Goal: Information Seeking & Learning: Learn about a topic

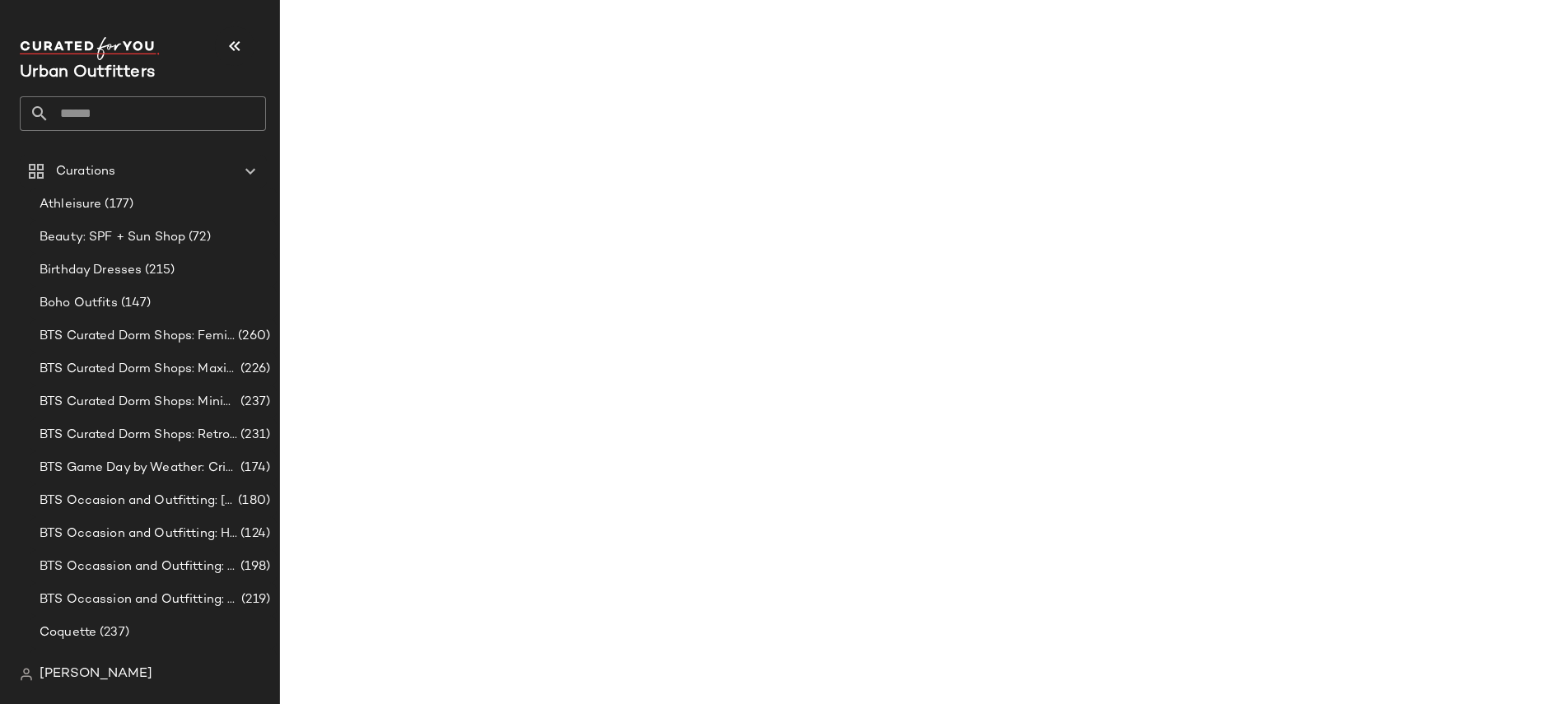
click at [94, 118] on input "text" at bounding box center [158, 114] width 216 height 34
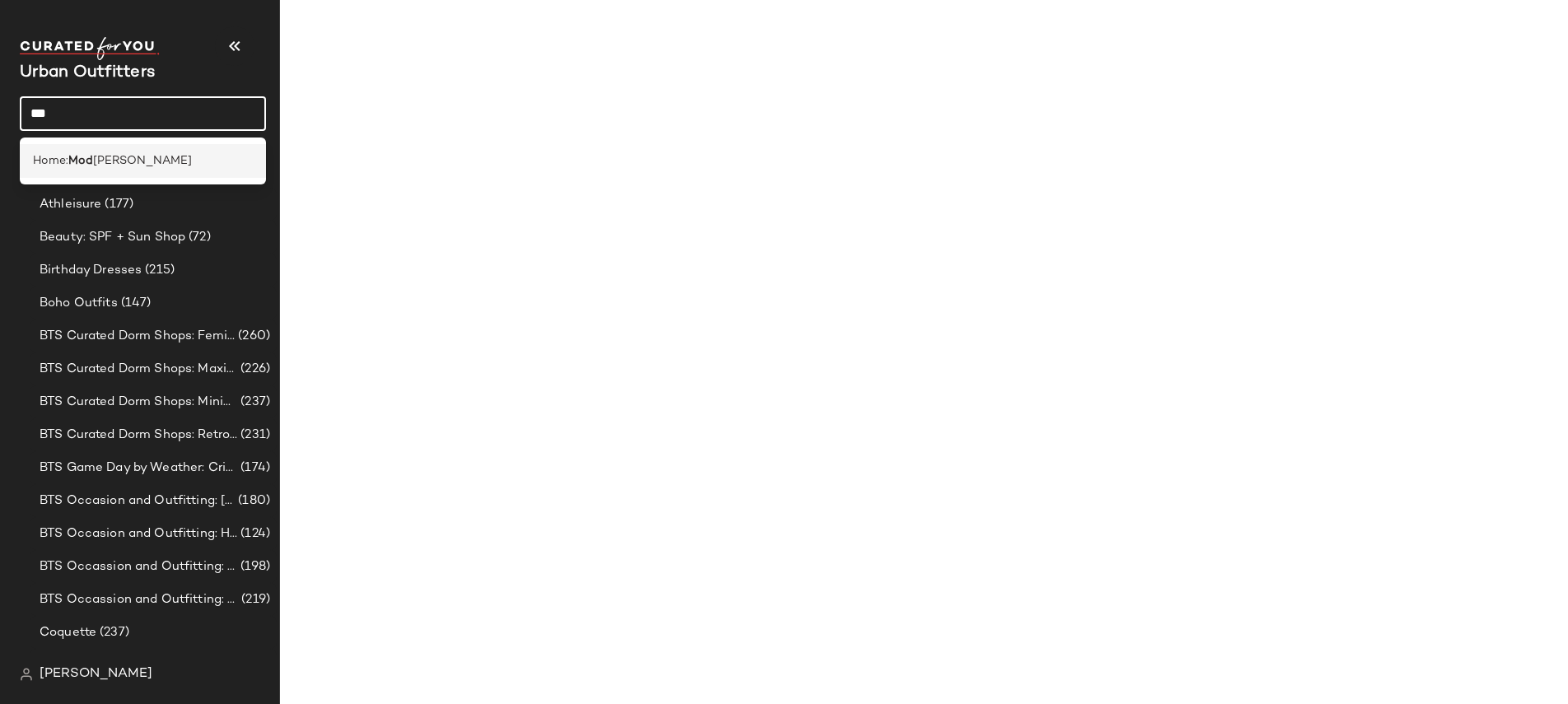
type input "***"
click at [184, 160] on div "Home: Mod [PERSON_NAME]" at bounding box center [143, 161] width 220 height 17
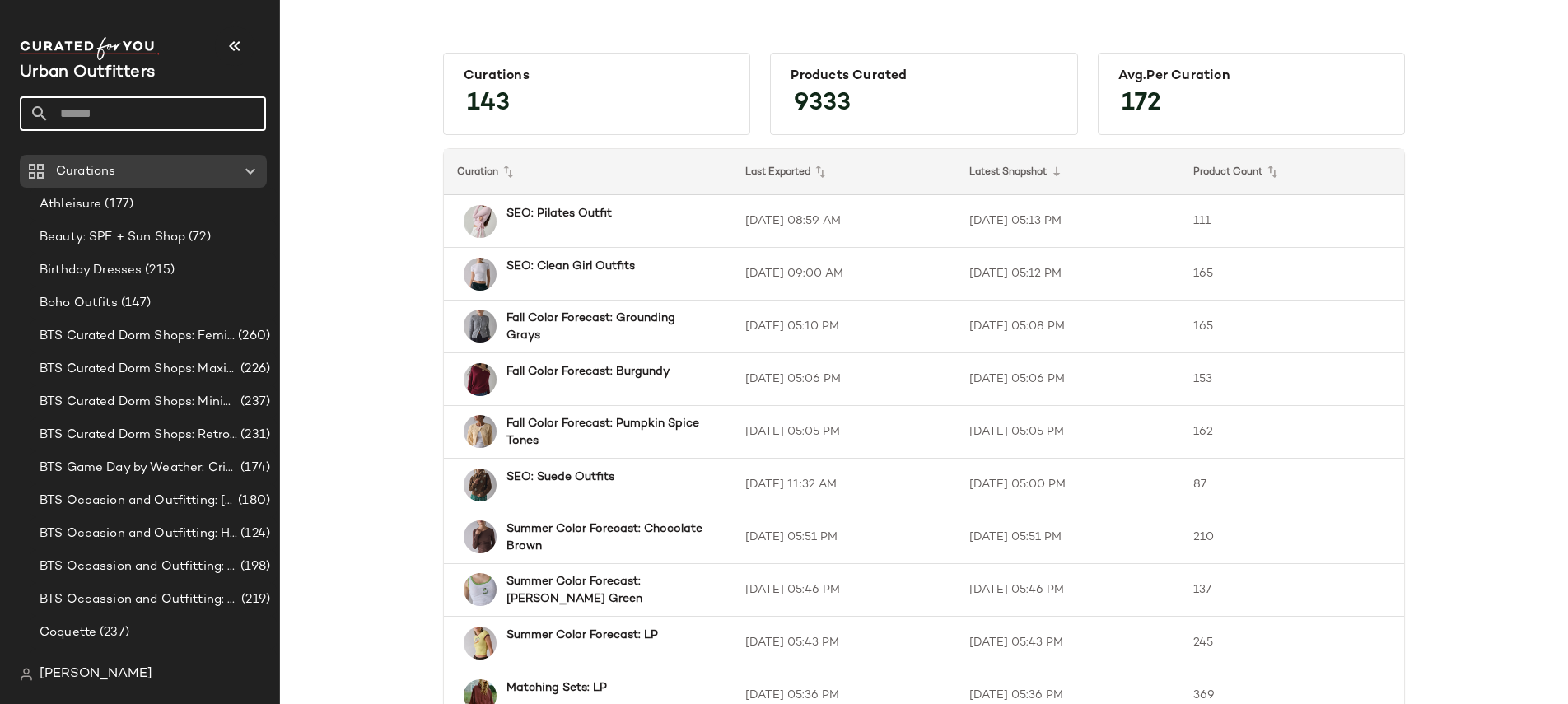
click at [146, 113] on input "text" at bounding box center [158, 114] width 216 height 34
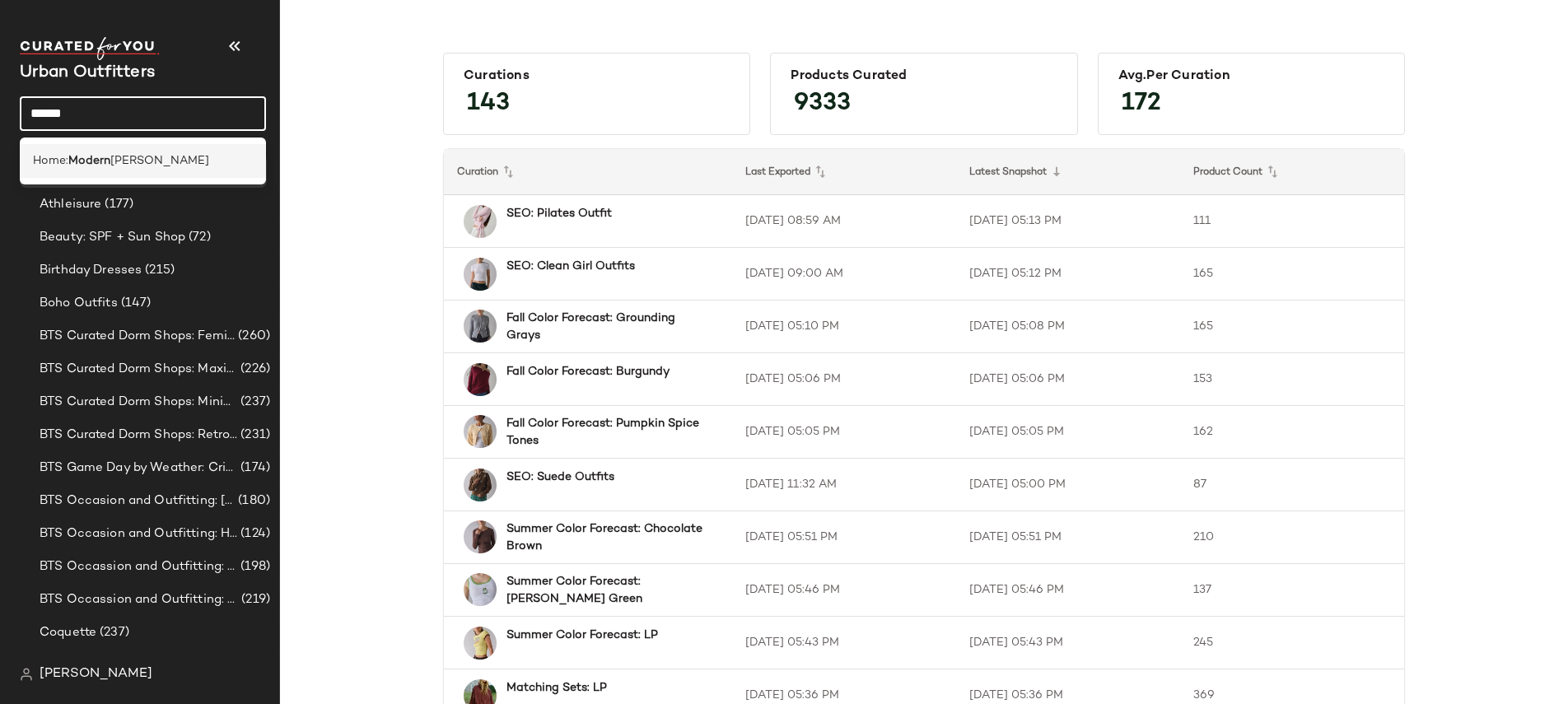
type input "******"
click at [117, 159] on span "[PERSON_NAME]" at bounding box center [159, 161] width 99 height 17
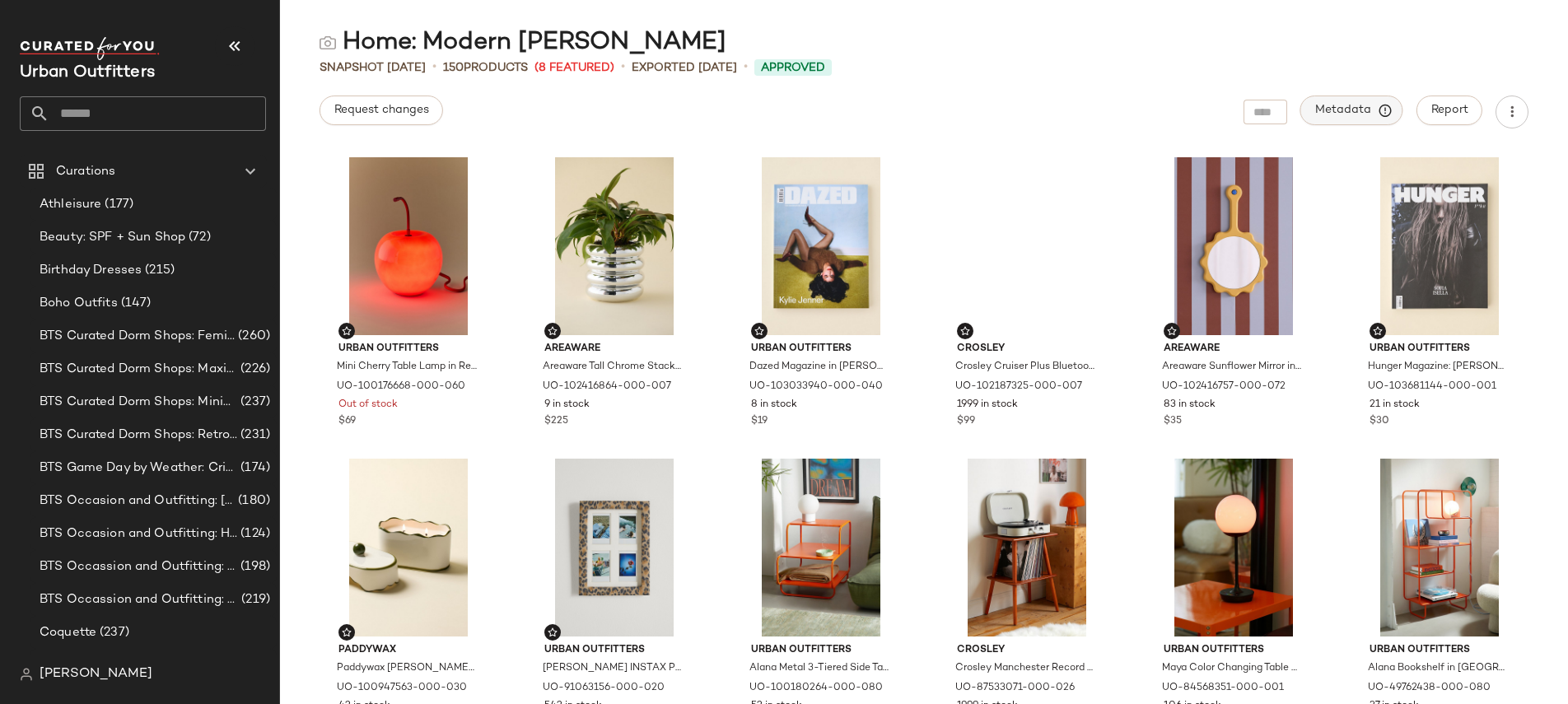
click at [1372, 117] on span "Metadata" at bounding box center [1352, 110] width 75 height 15
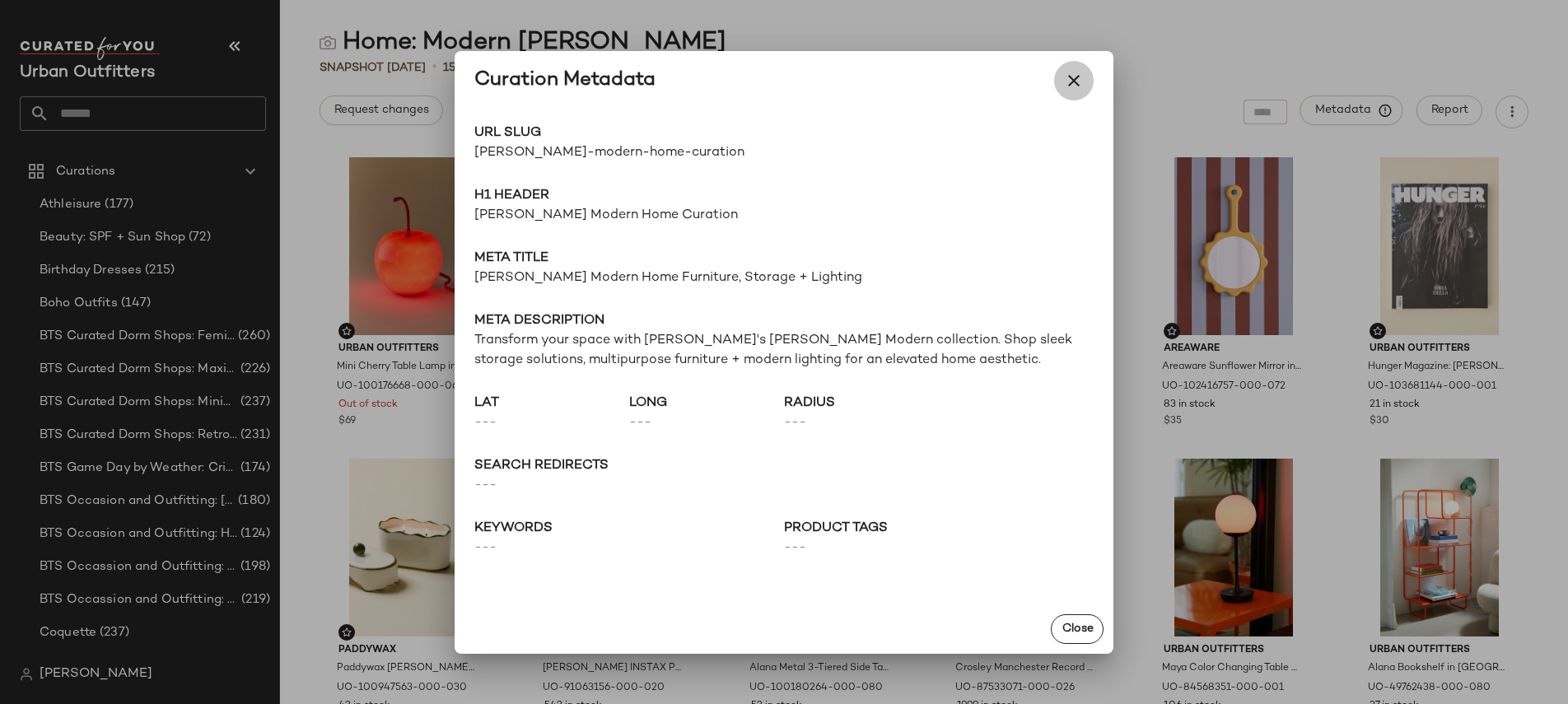
drag, startPoint x: 1070, startPoint y: 76, endPoint x: 1093, endPoint y: 78, distance: 23.1
click at [1070, 77] on icon "button" at bounding box center [1073, 81] width 20 height 20
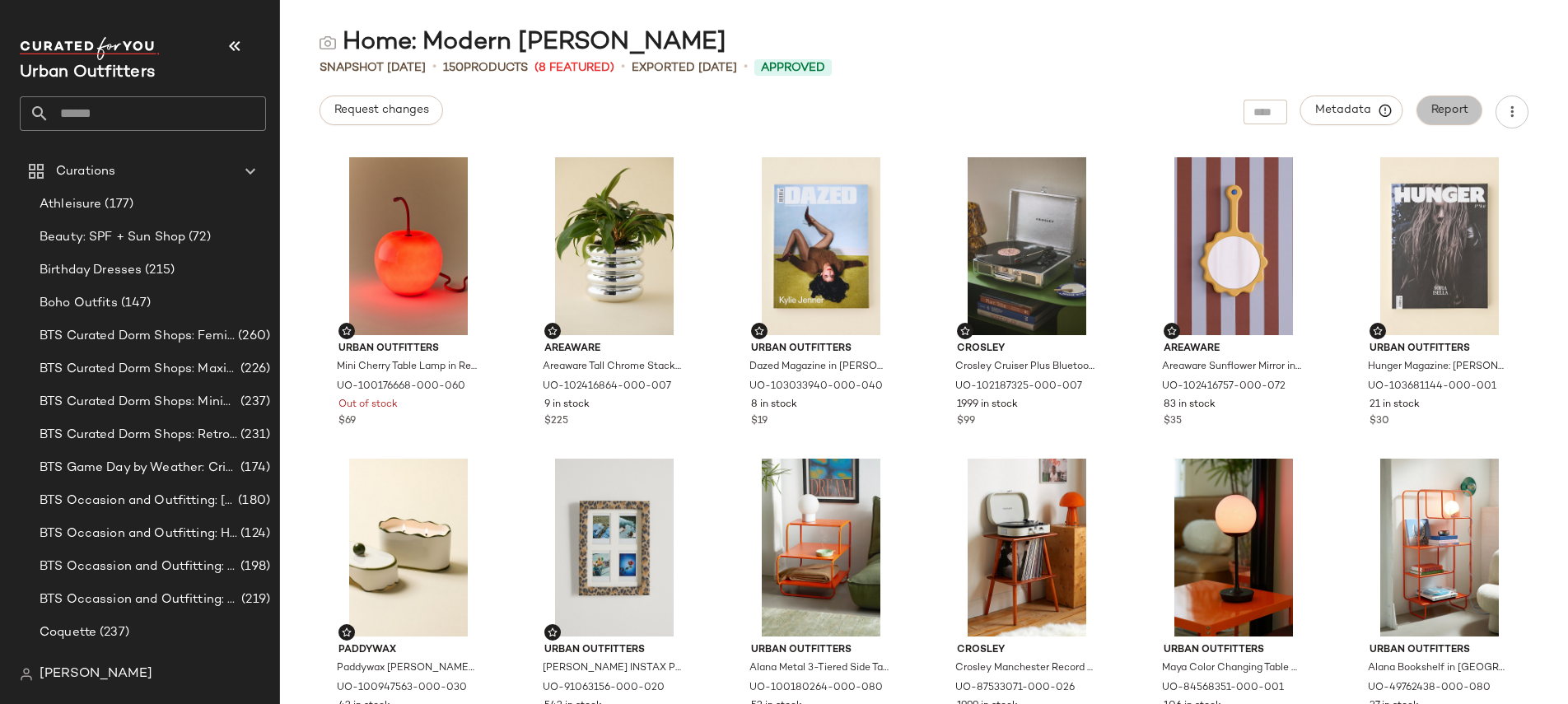
drag, startPoint x: 1436, startPoint y: 99, endPoint x: 1429, endPoint y: 120, distance: 22.1
click at [1435, 100] on button "Report" at bounding box center [1448, 110] width 65 height 29
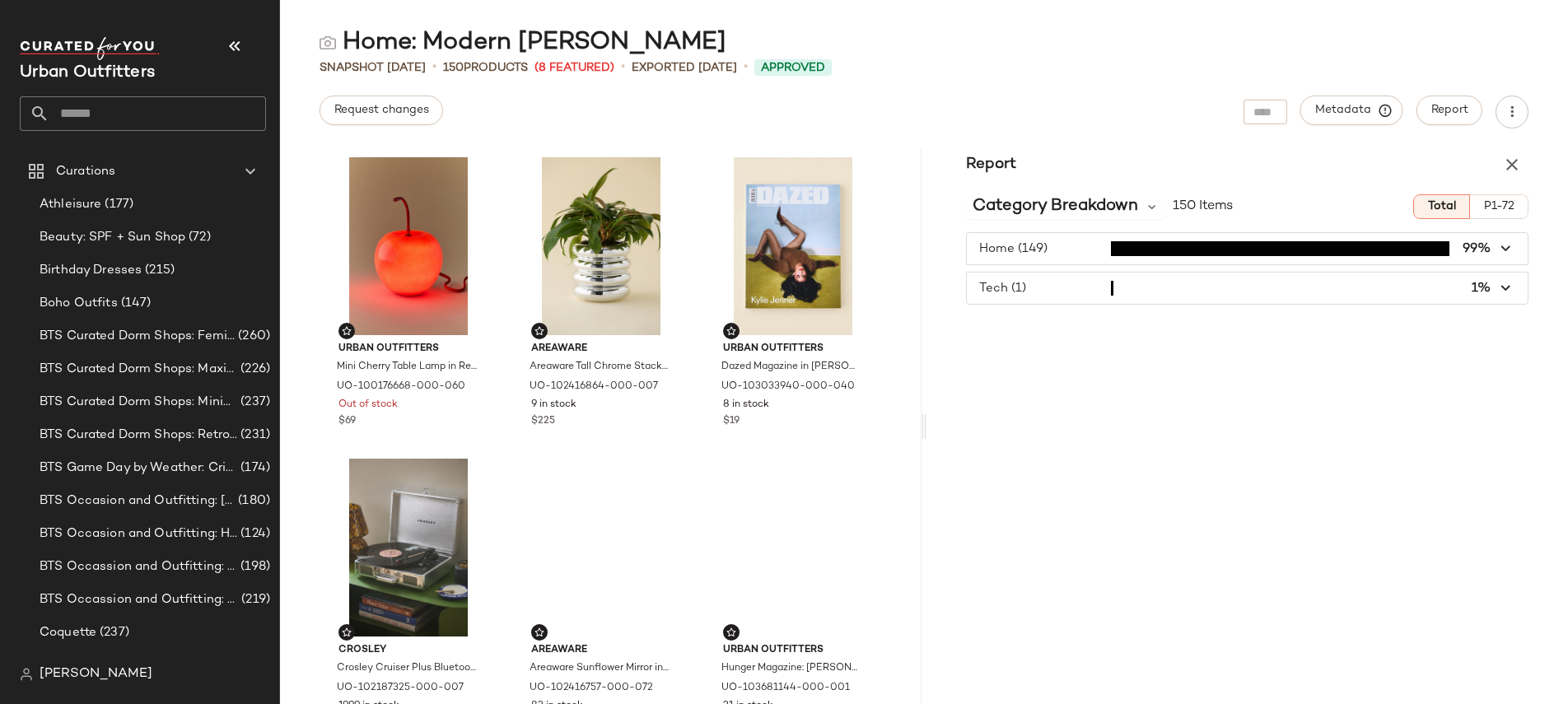
click at [1117, 249] on span "button" at bounding box center [1247, 249] width 561 height 31
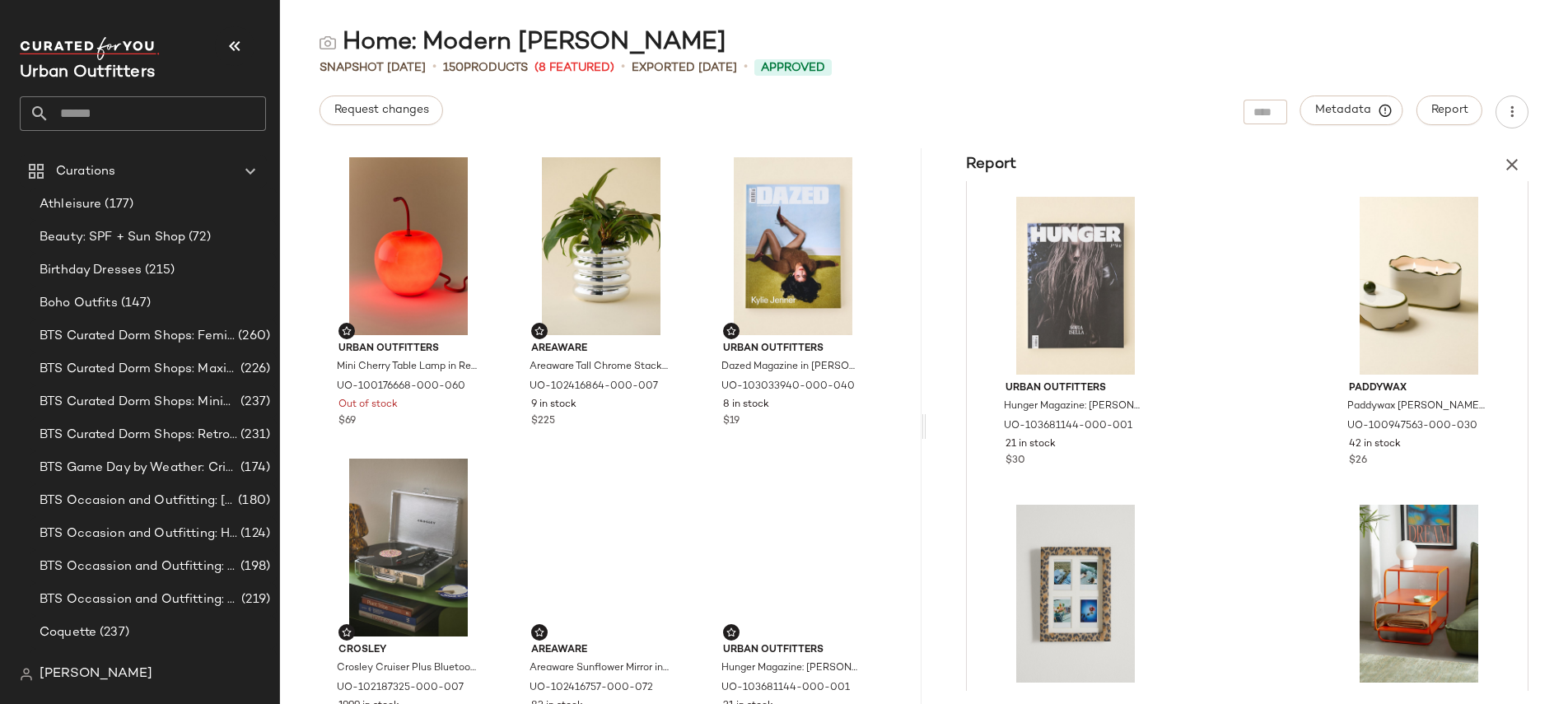
scroll to position [1148, 0]
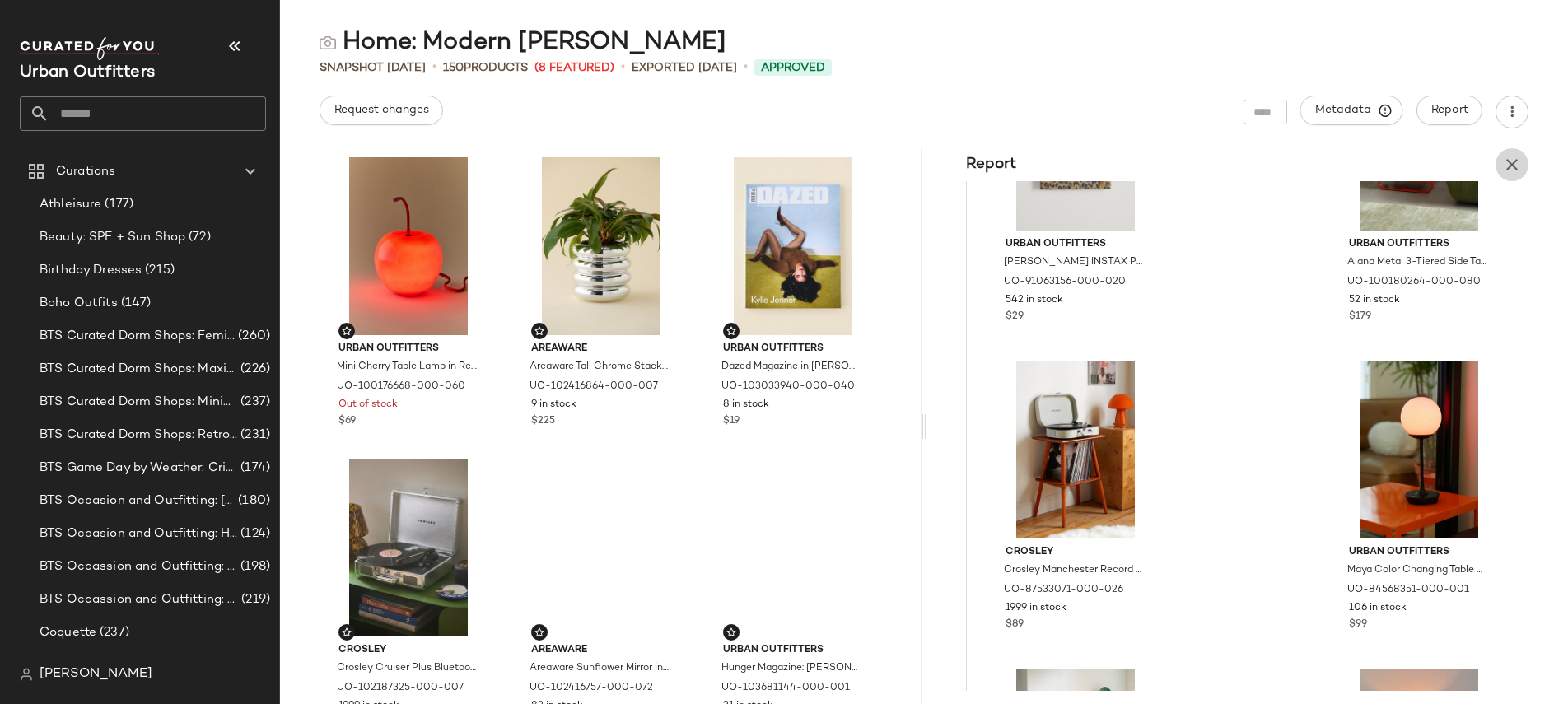
drag, startPoint x: 1511, startPoint y: 159, endPoint x: 1470, endPoint y: 132, distance: 49.1
click at [1510, 158] on icon "button" at bounding box center [1512, 164] width 20 height 20
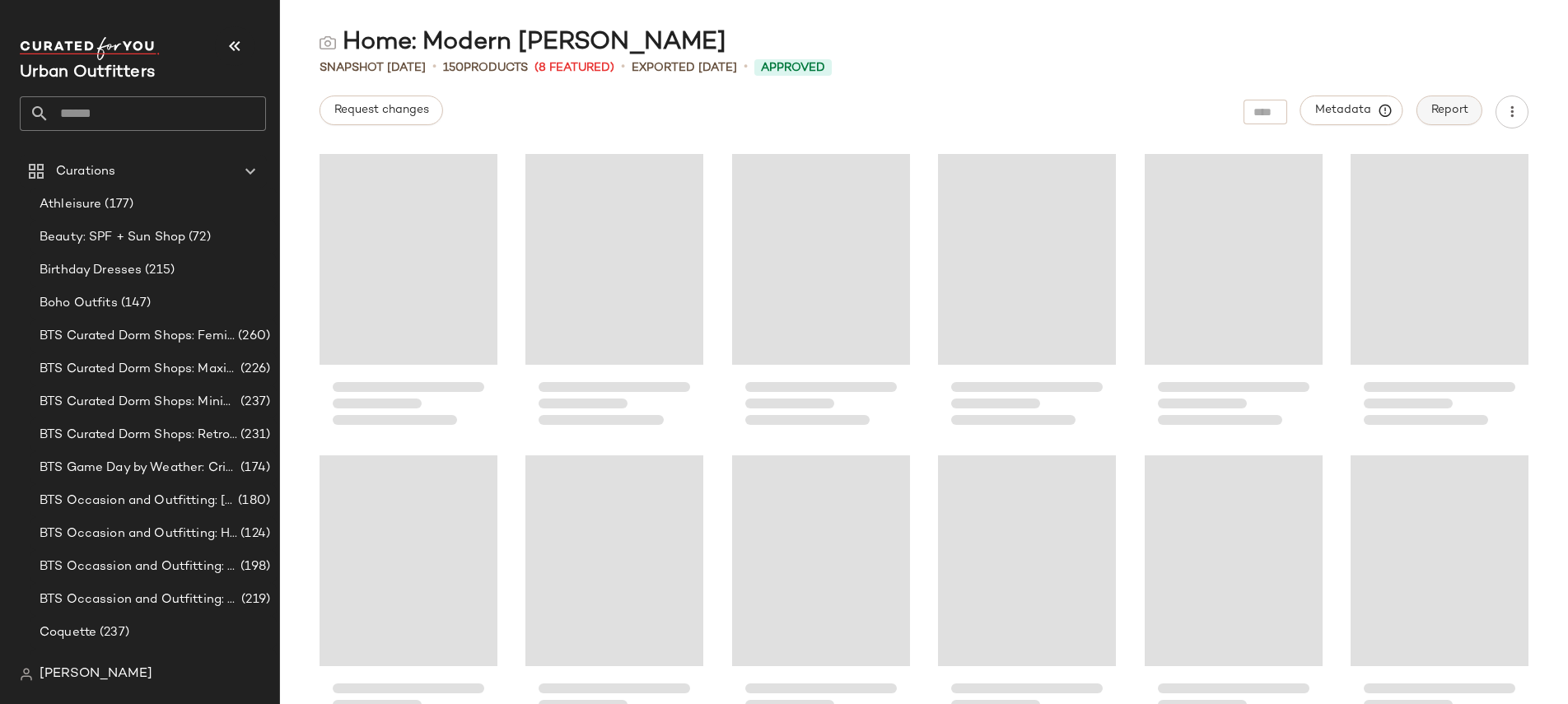
click at [1456, 121] on button "Report" at bounding box center [1448, 110] width 65 height 29
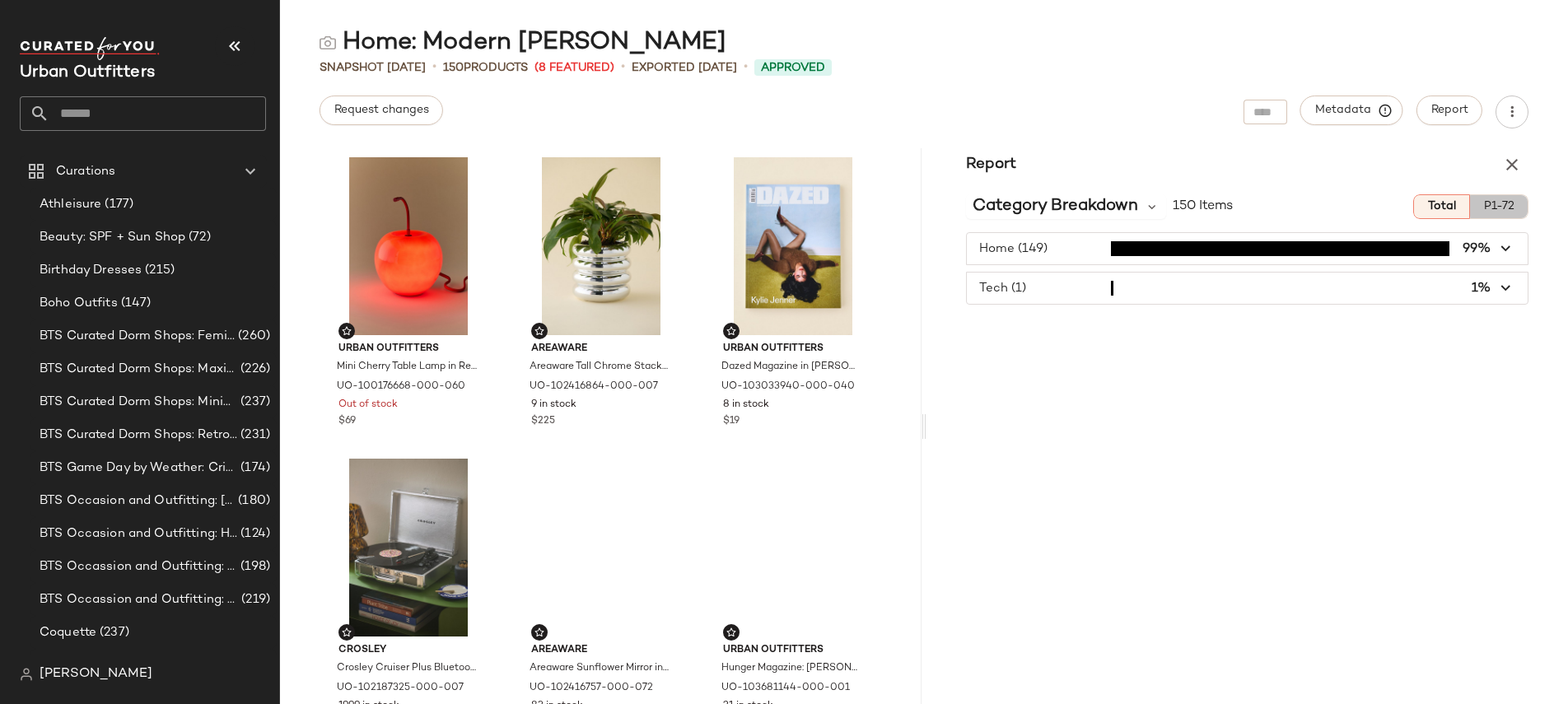
click at [1488, 203] on span "P1-72" at bounding box center [1499, 207] width 31 height 13
click at [1120, 209] on span "Category Breakdown" at bounding box center [1055, 207] width 165 height 25
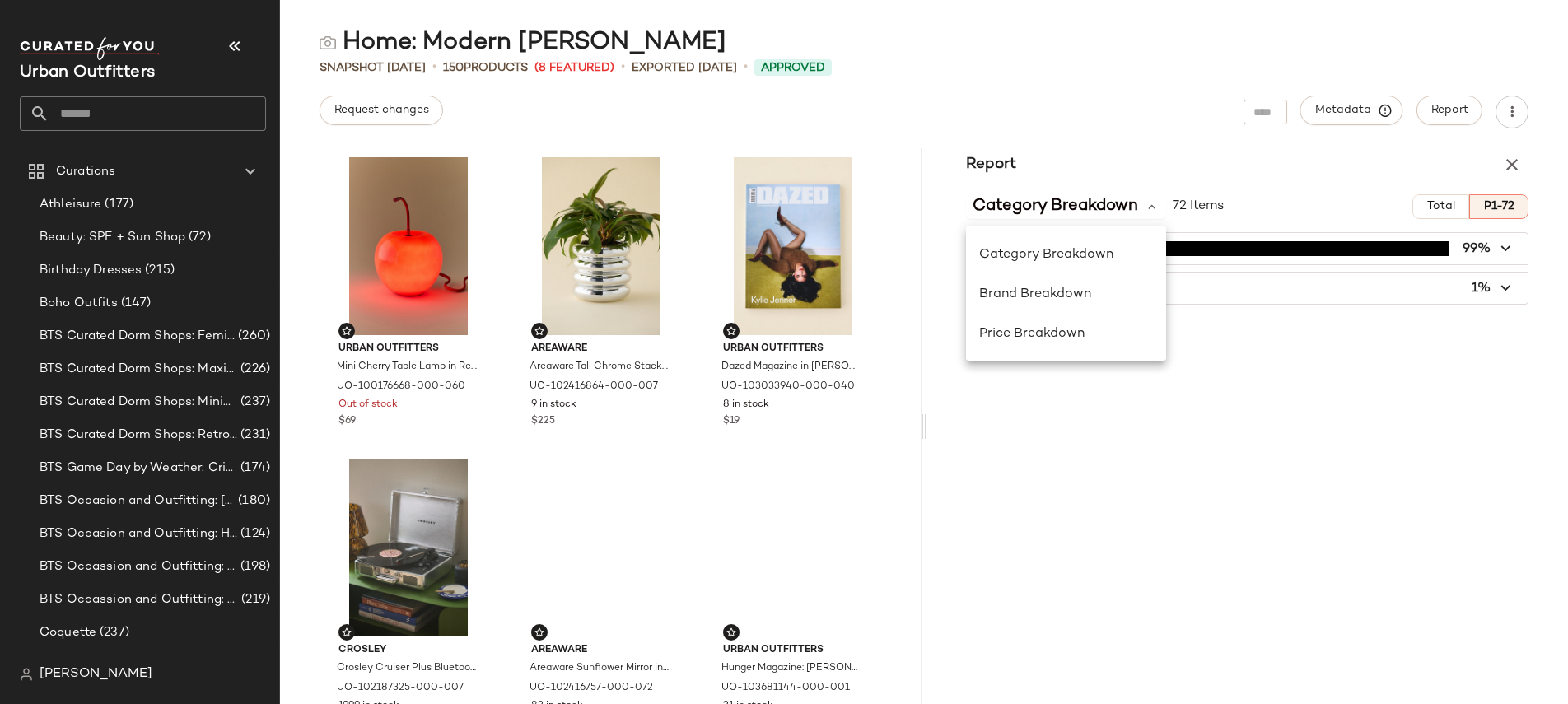
click at [1286, 405] on div "Report Category Breakdown 72 Items Total P1-72 Home (71) 99% Tech (1) 1%" at bounding box center [1247, 426] width 642 height 556
click at [1500, 239] on icon "button" at bounding box center [1506, 249] width 19 height 19
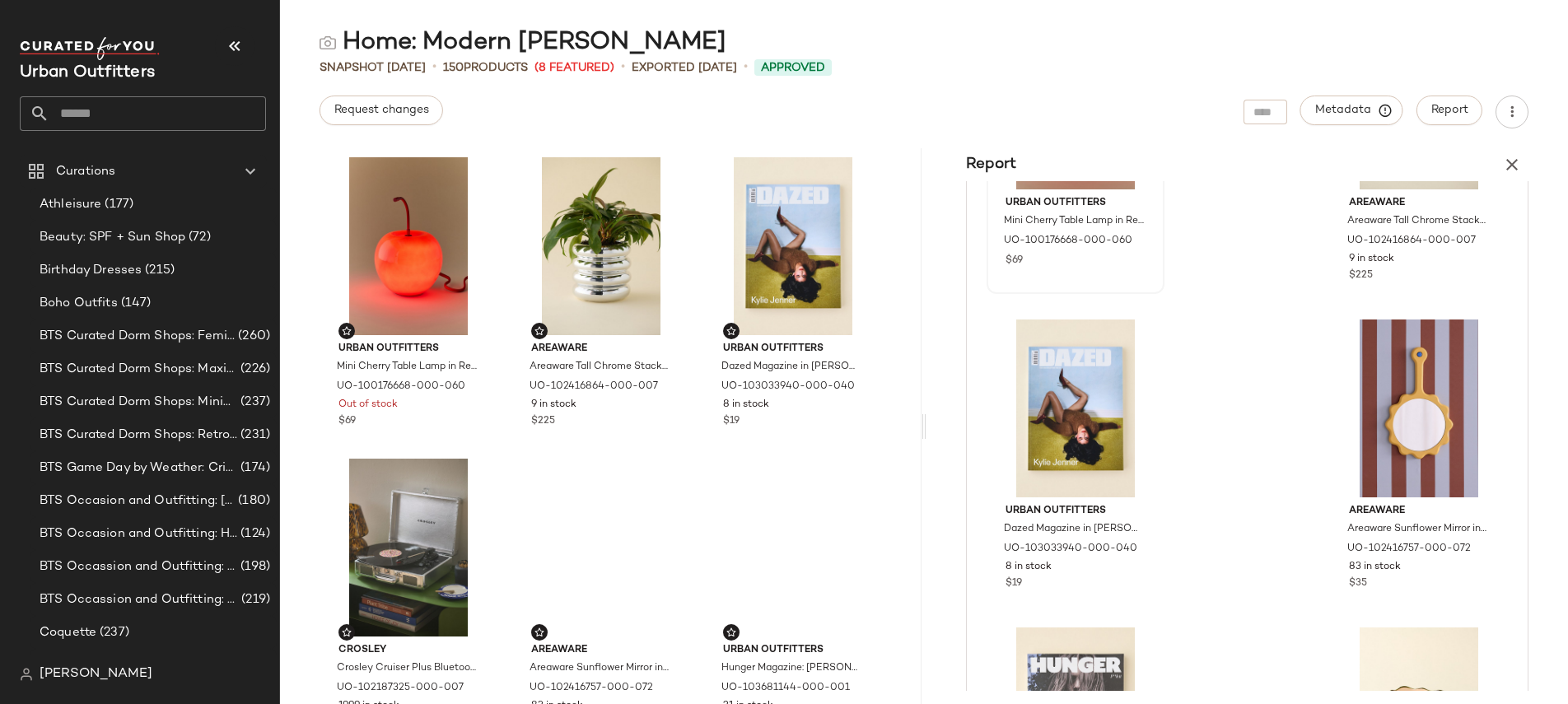
scroll to position [0, 0]
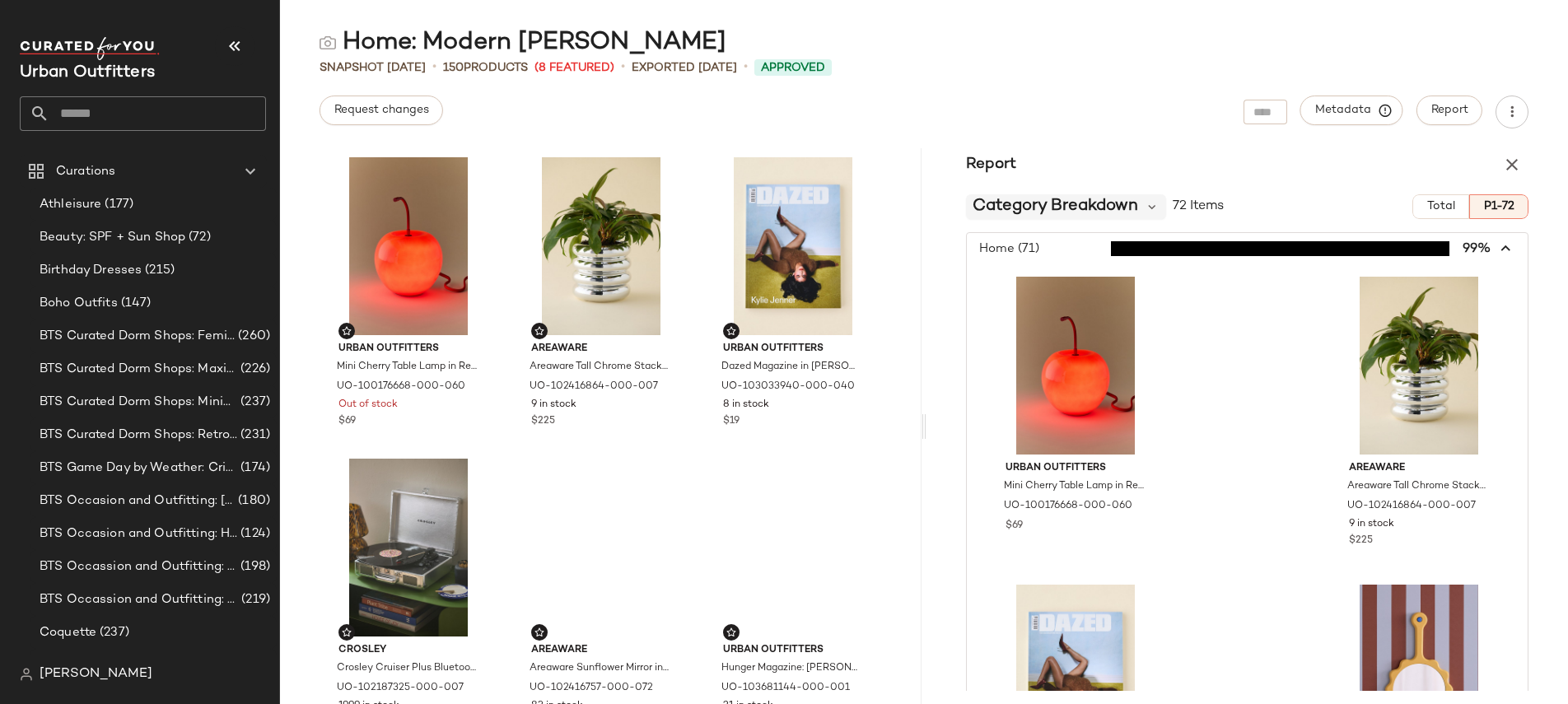
click at [1128, 196] on span "Category Breakdown" at bounding box center [1055, 207] width 165 height 25
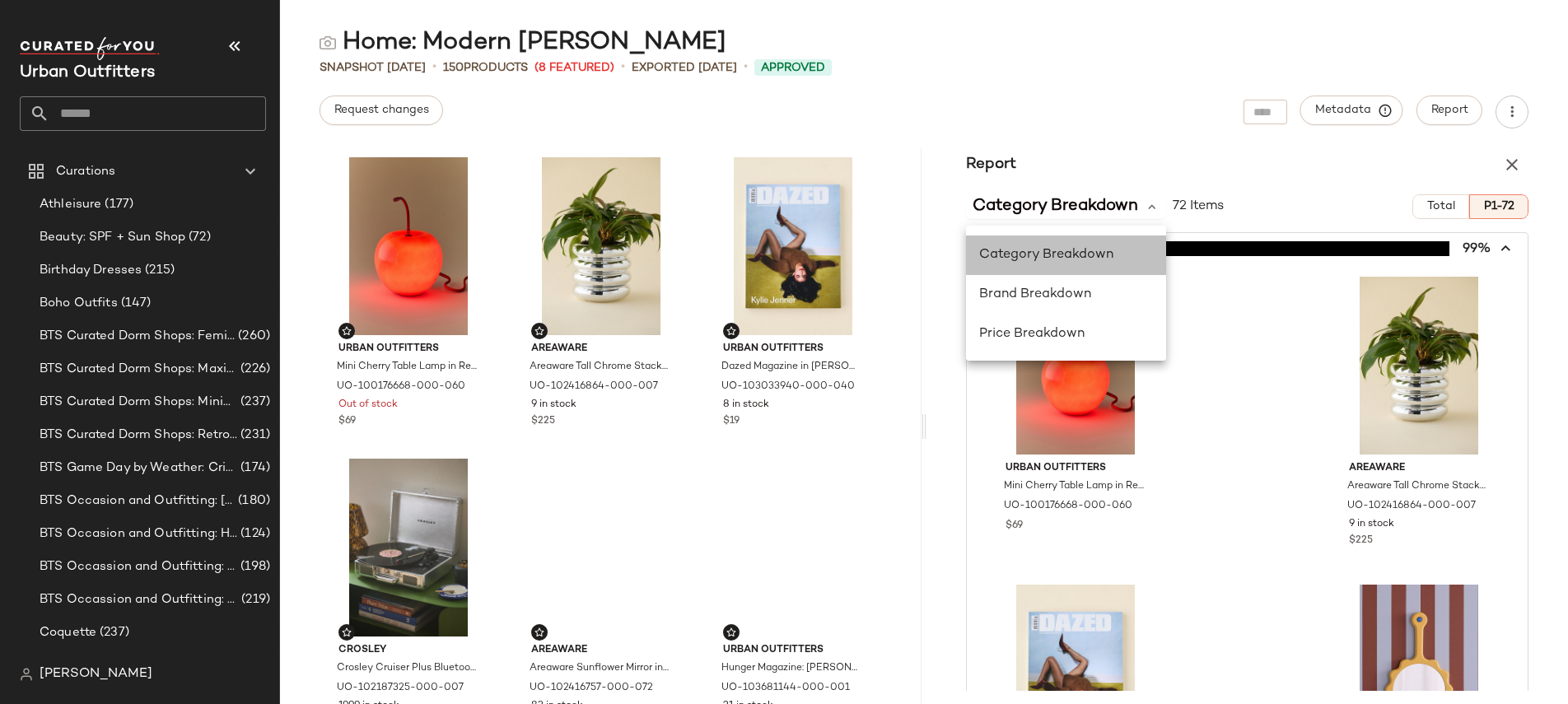
click at [1039, 256] on span "Category Breakdown" at bounding box center [1046, 254] width 134 height 14
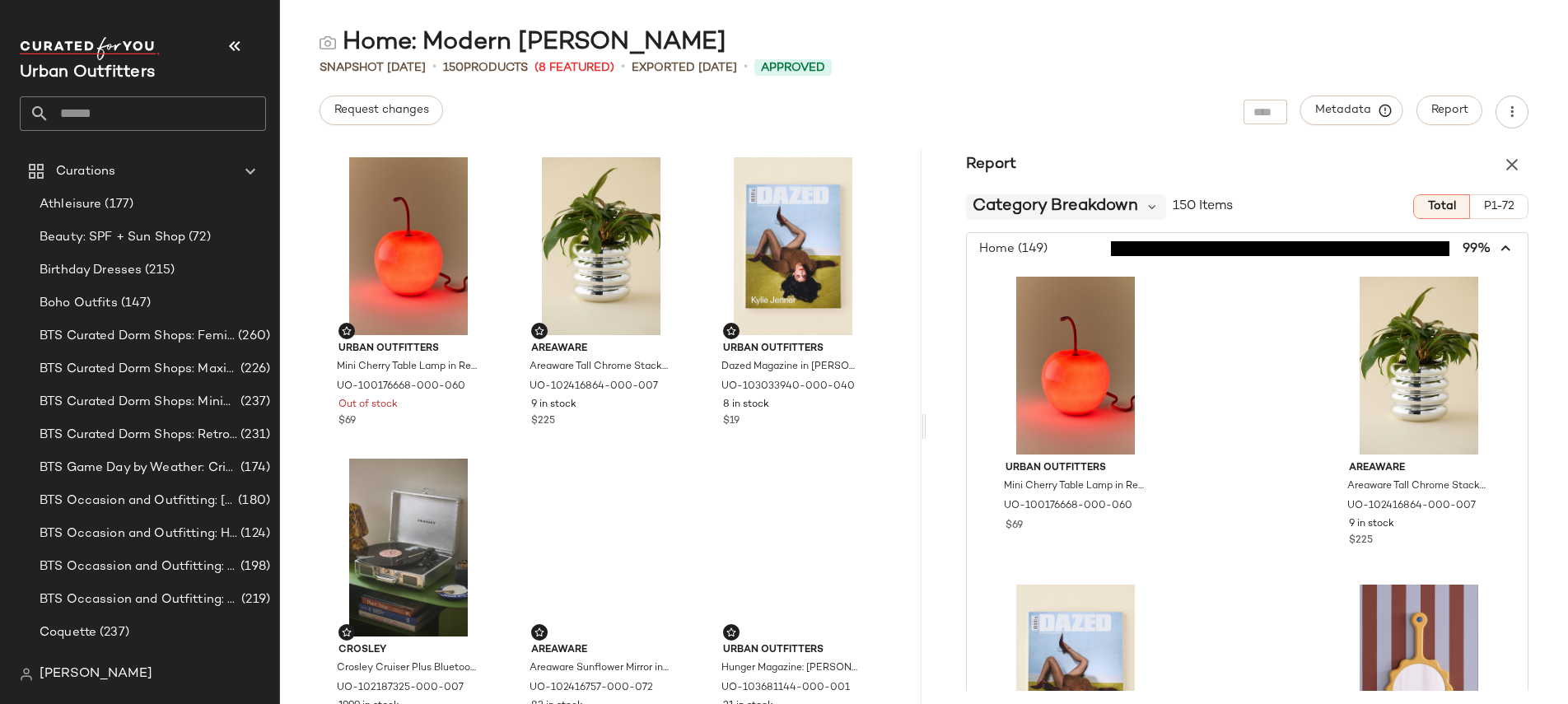
click at [1129, 202] on span "Category Breakdown" at bounding box center [1055, 207] width 165 height 25
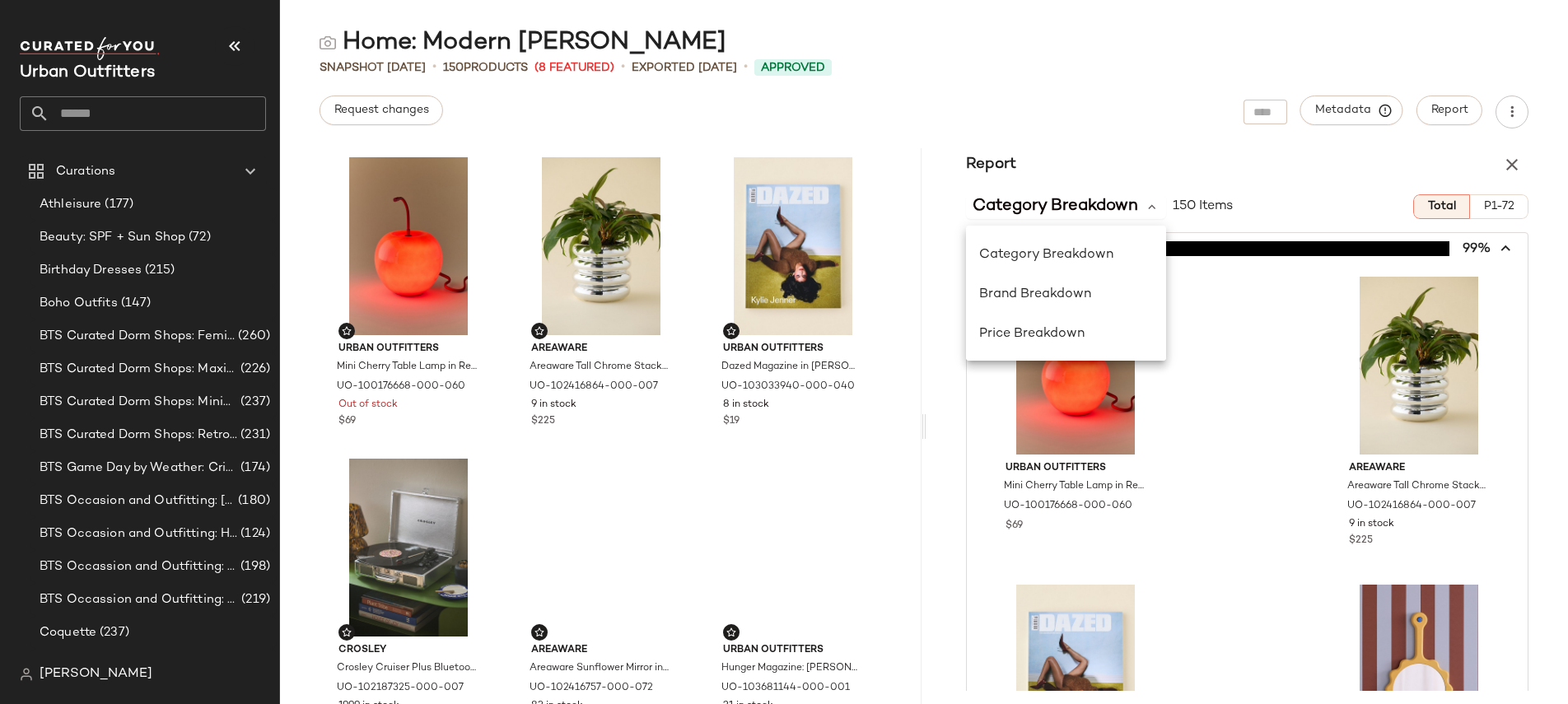
click at [1264, 167] on div "Report" at bounding box center [1247, 164] width 642 height 33
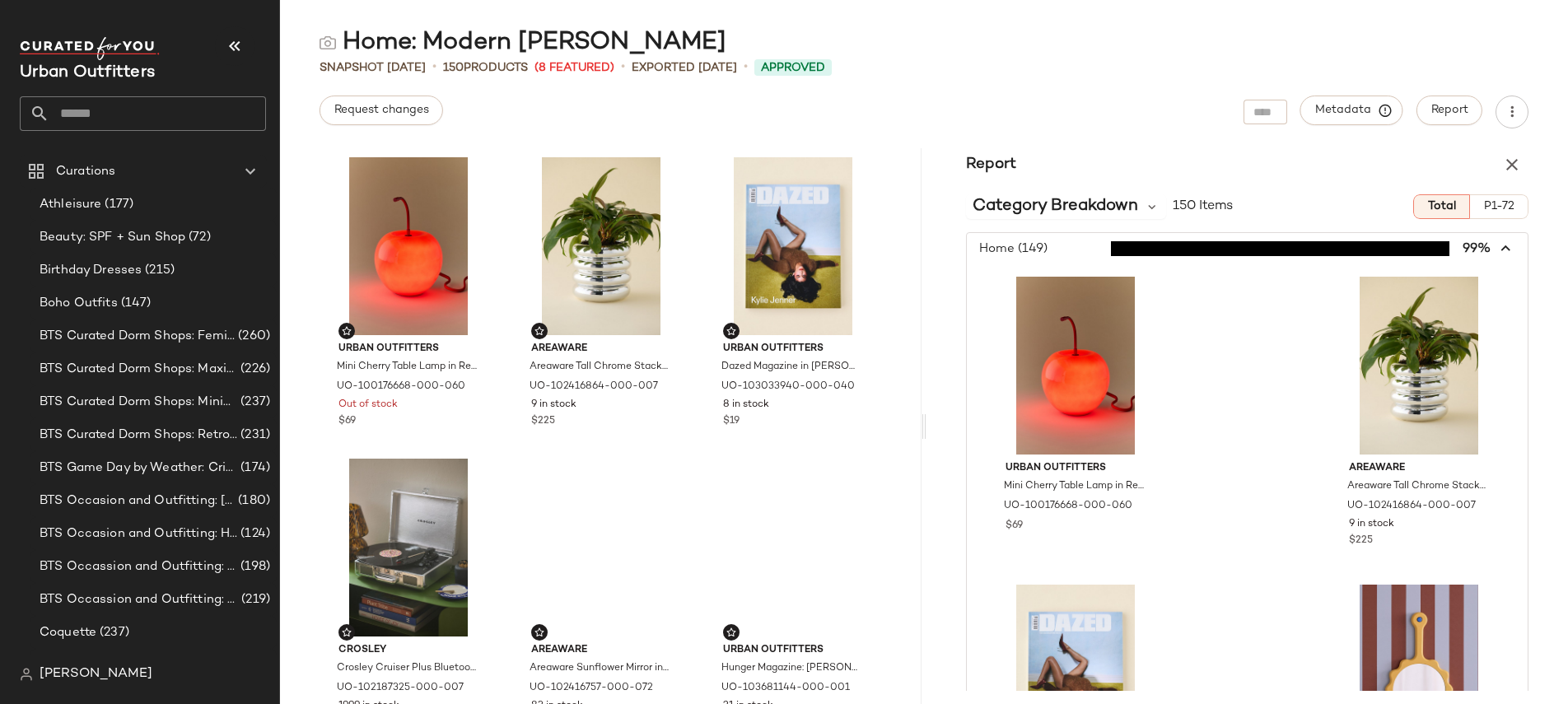
drag, startPoint x: 1123, startPoint y: 204, endPoint x: 1119, endPoint y: 226, distance: 22.4
click at [1122, 204] on span "Category Breakdown" at bounding box center [1055, 207] width 165 height 25
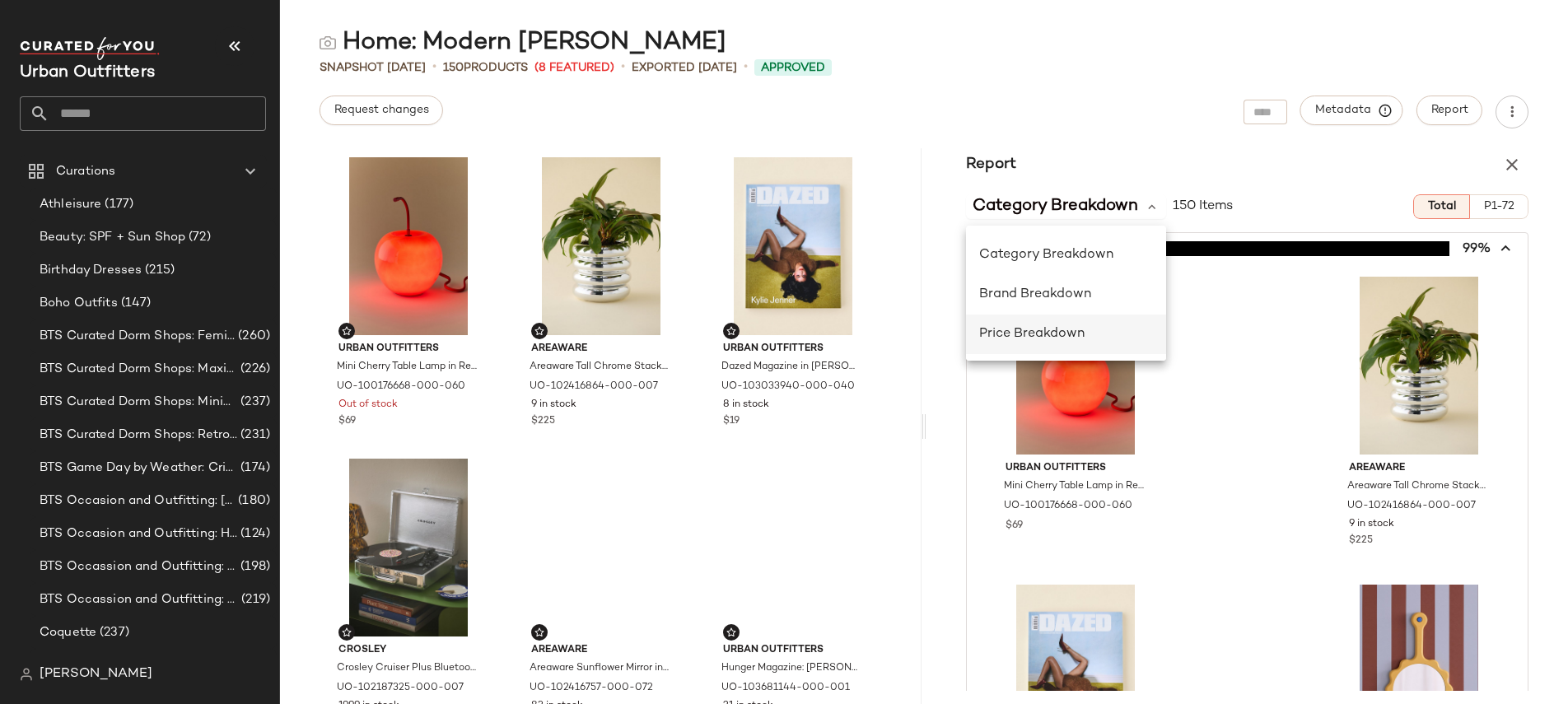
click at [1037, 328] on span "Price Breakdown" at bounding box center [1032, 333] width 105 height 14
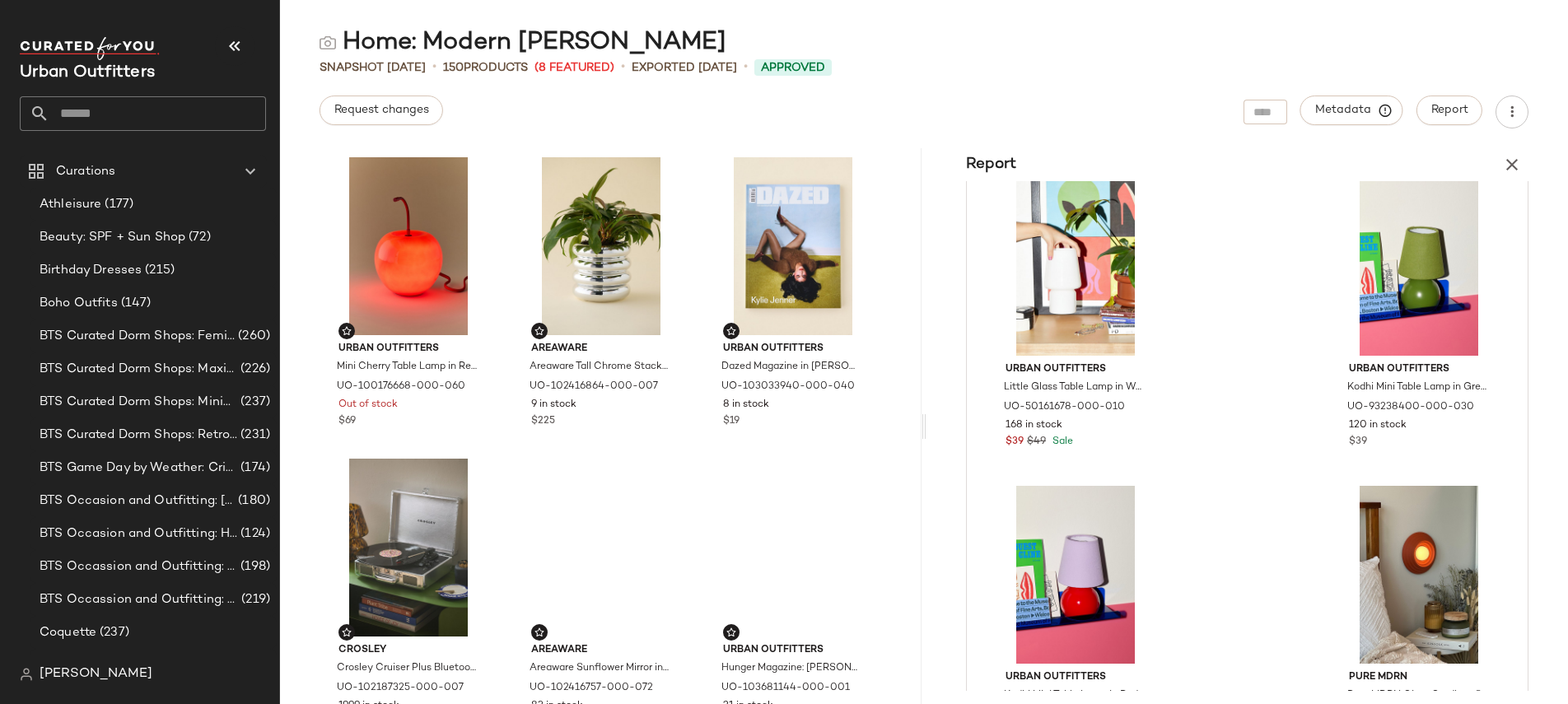
scroll to position [1390, 0]
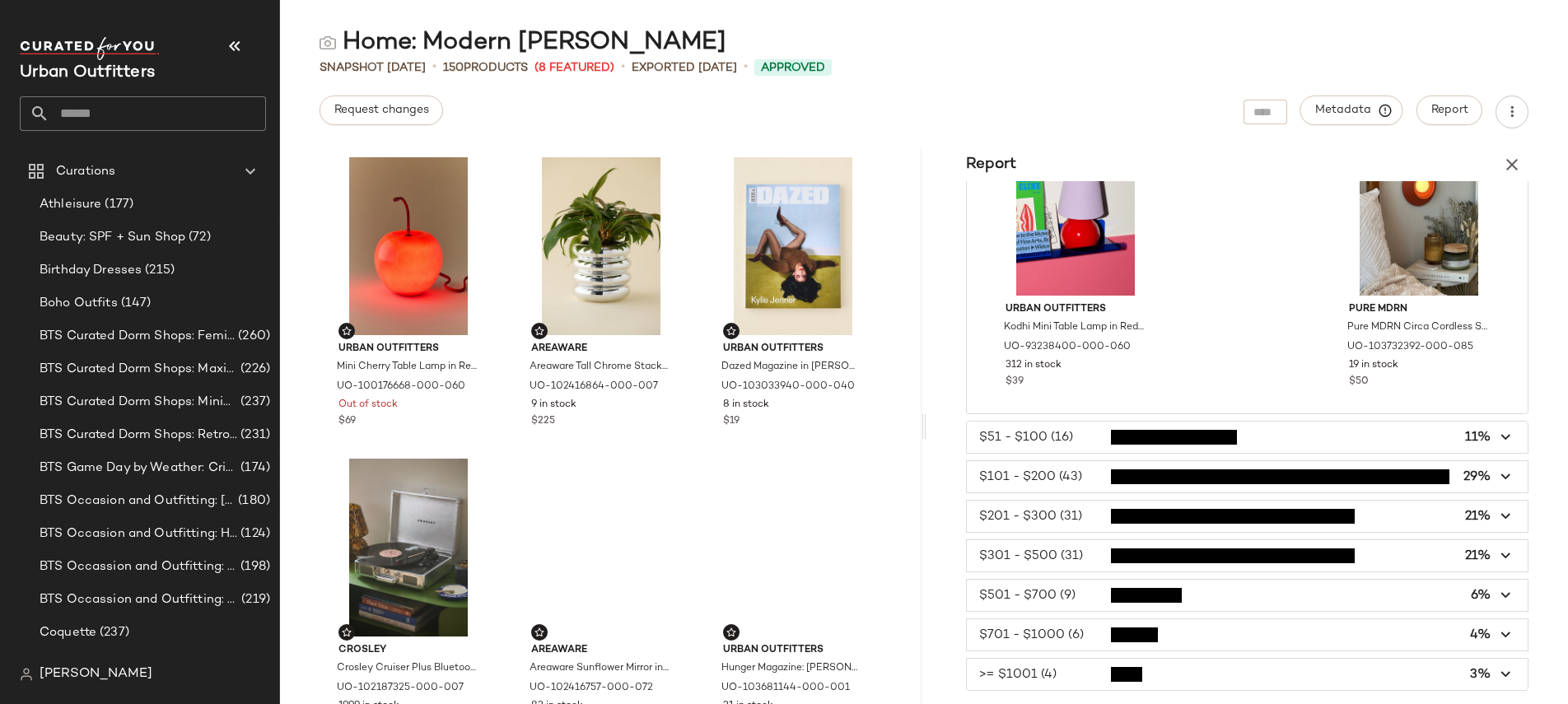
click at [1042, 594] on span "button" at bounding box center [1247, 595] width 561 height 31
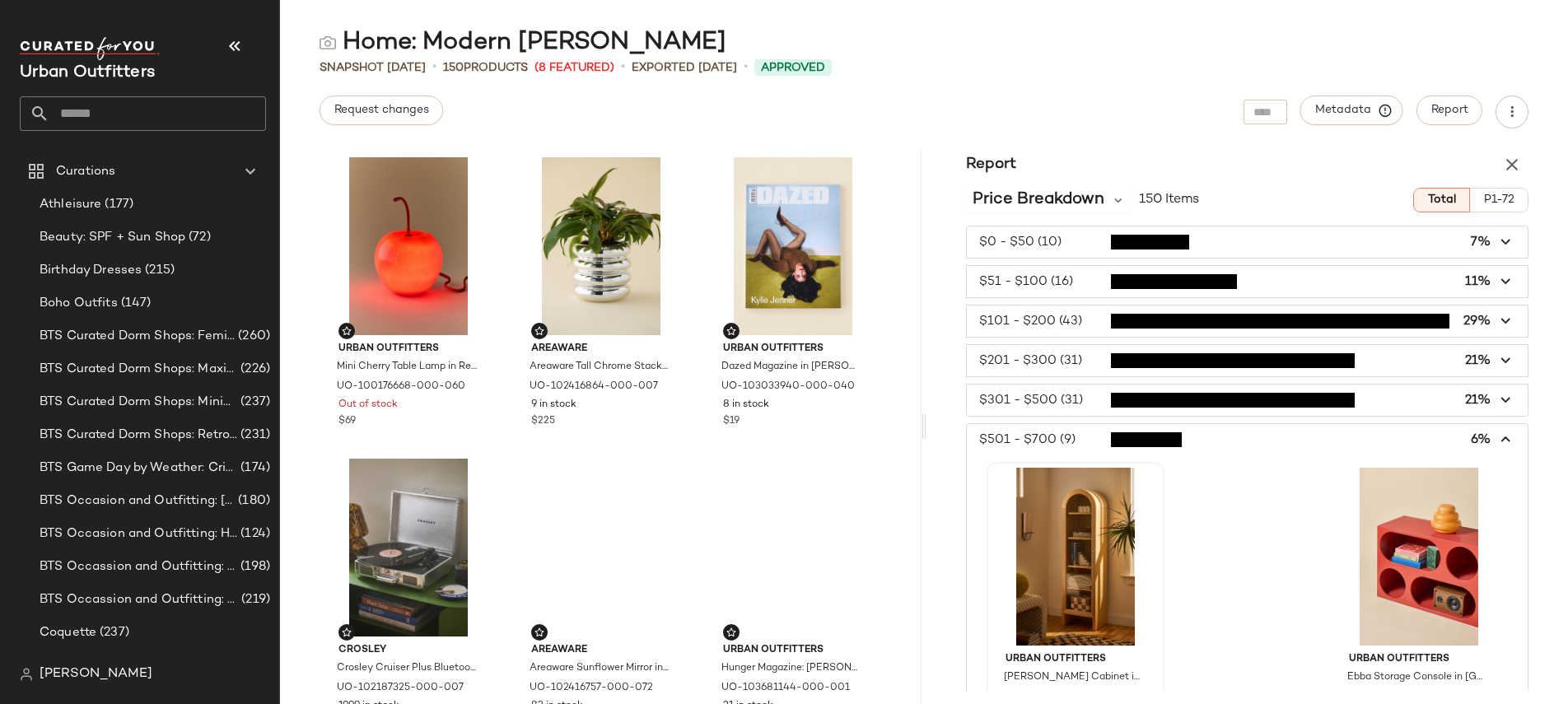
scroll to position [5, 0]
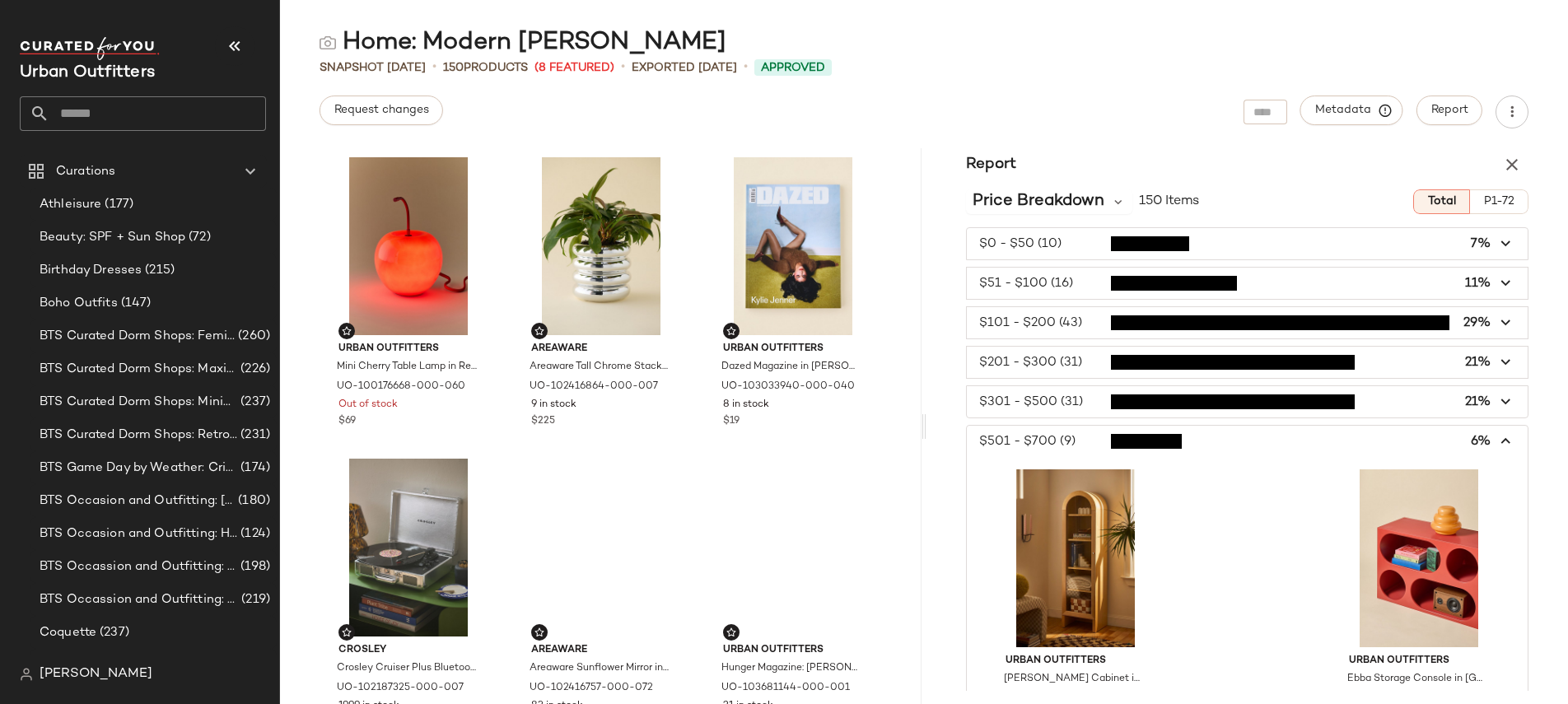
click at [1061, 401] on span "button" at bounding box center [1247, 401] width 561 height 31
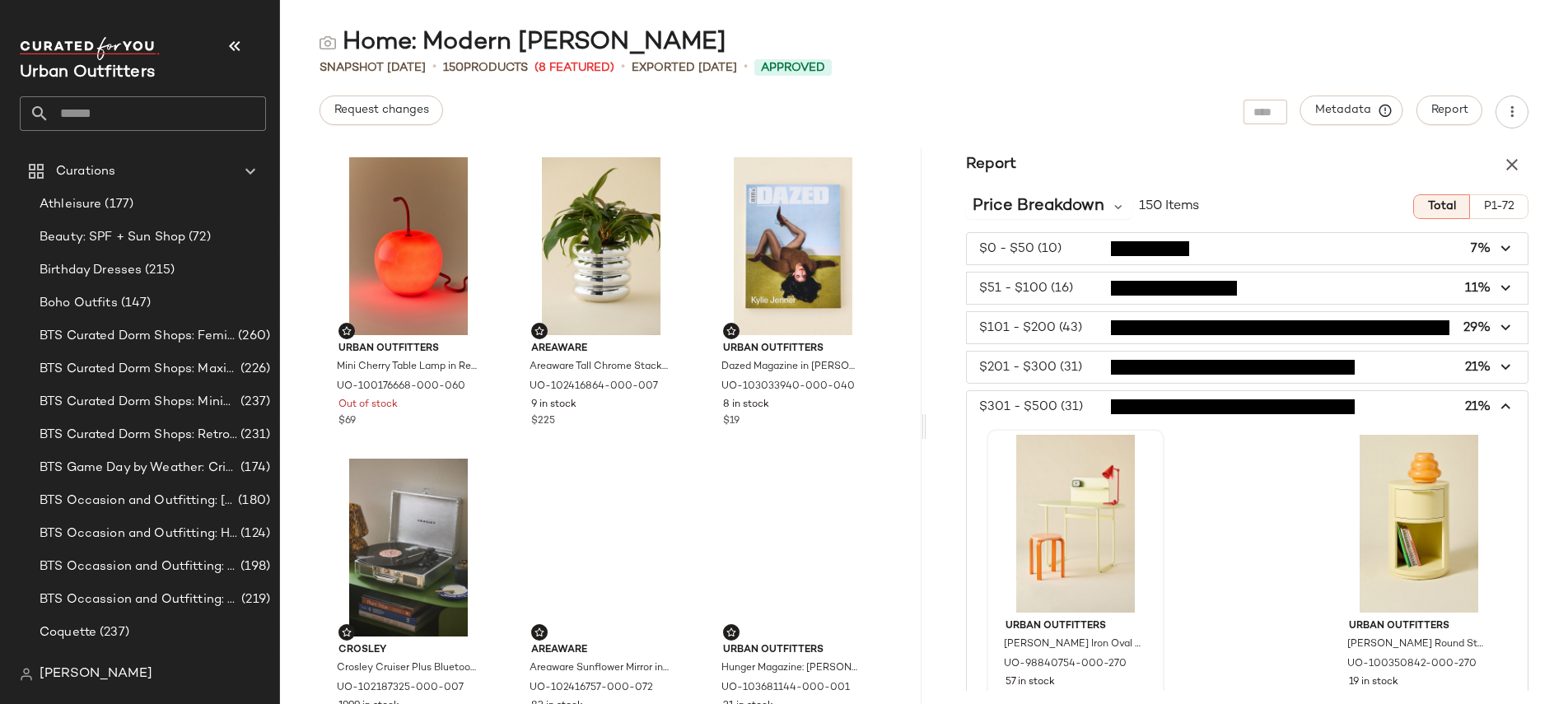
scroll to position [1, 0]
click at [1038, 324] on span "button" at bounding box center [1247, 326] width 561 height 31
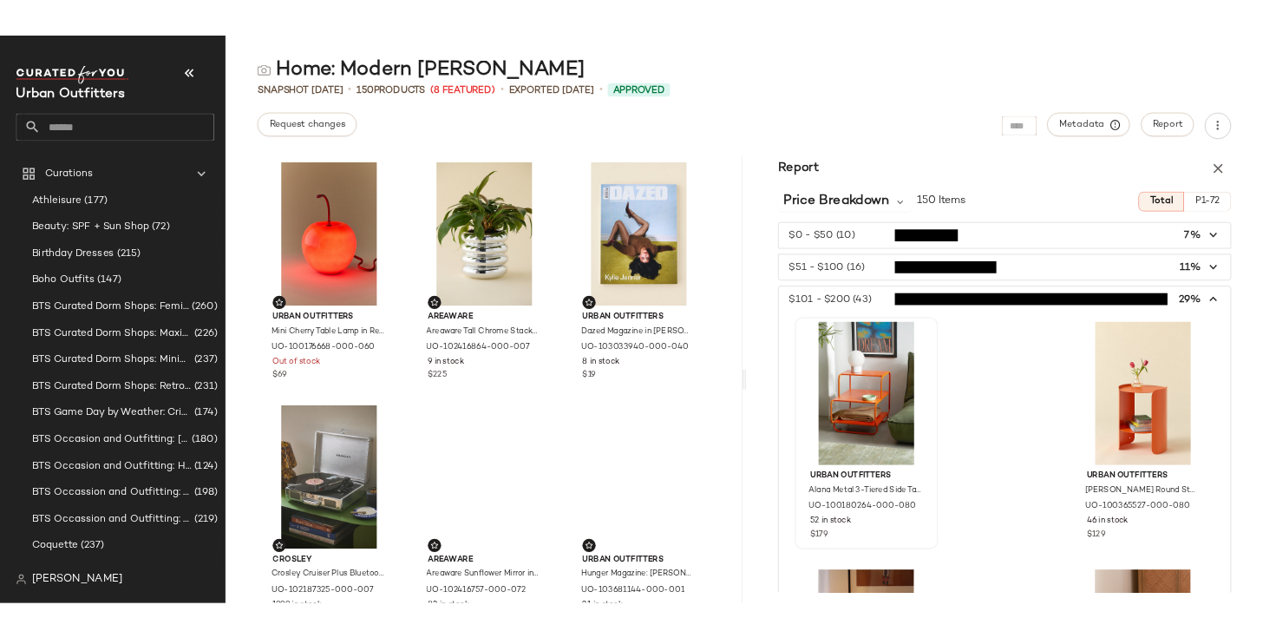
scroll to position [0, 0]
